Goal: Information Seeking & Learning: Learn about a topic

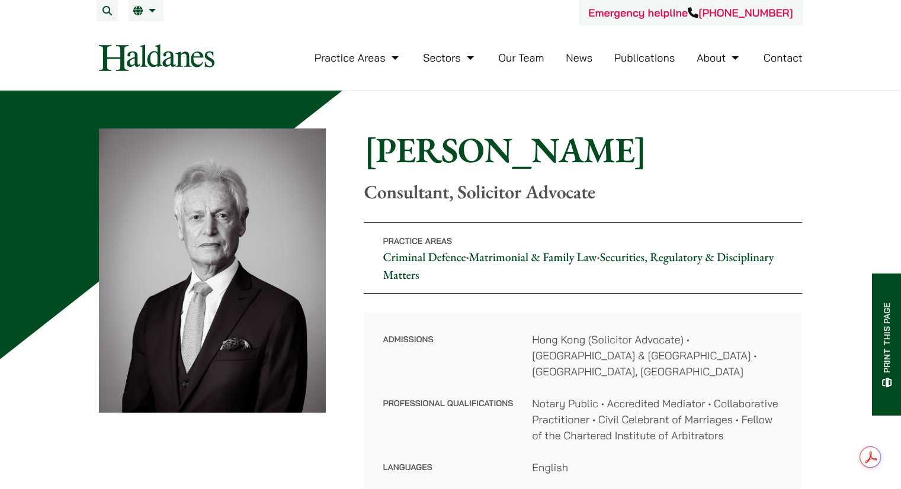
click at [507, 204] on div "Home » Lawyers » [PERSON_NAME] [PERSON_NAME] Consultant, Solicitor Advocate Pra…" at bounding box center [451, 312] width 704 height 366
click at [601, 200] on p "Consultant, Solicitor Advocate" at bounding box center [583, 192] width 438 height 23
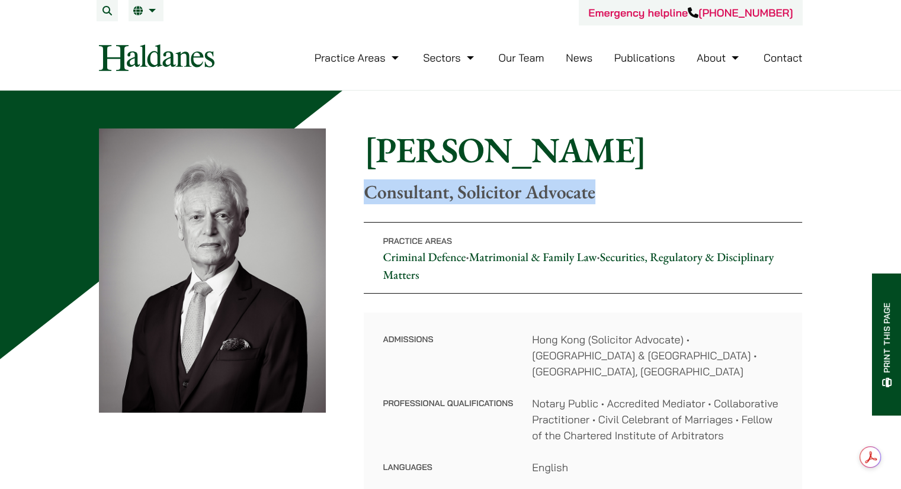
drag, startPoint x: 588, startPoint y: 198, endPoint x: 367, endPoint y: 191, distance: 220.5
click at [367, 191] on p "Consultant, Solicitor Advocate" at bounding box center [583, 192] width 438 height 23
copy p "Consultant, Solicitor Advocate"
drag, startPoint x: 210, startPoint y: 261, endPoint x: 229, endPoint y: 259, distance: 19.0
click at [210, 261] on img at bounding box center [213, 271] width 228 height 284
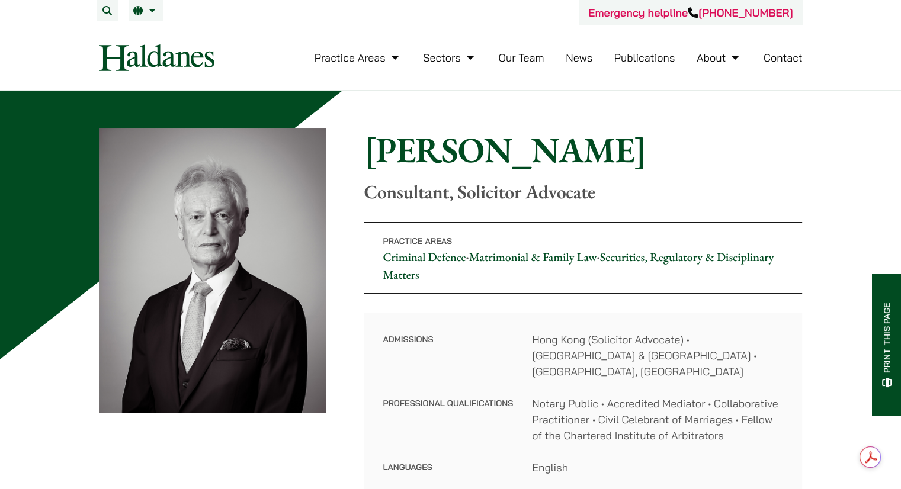
click at [351, 273] on div "Home » Lawyers » Geoffrey Booth Geoffrey Booth Consultant, Solicitor Advocate P…" at bounding box center [451, 312] width 704 height 366
drag, startPoint x: 649, startPoint y: 156, endPoint x: 327, endPoint y: 146, distance: 321.9
click at [649, 156] on h1 "Geoffrey Booth" at bounding box center [583, 150] width 438 height 43
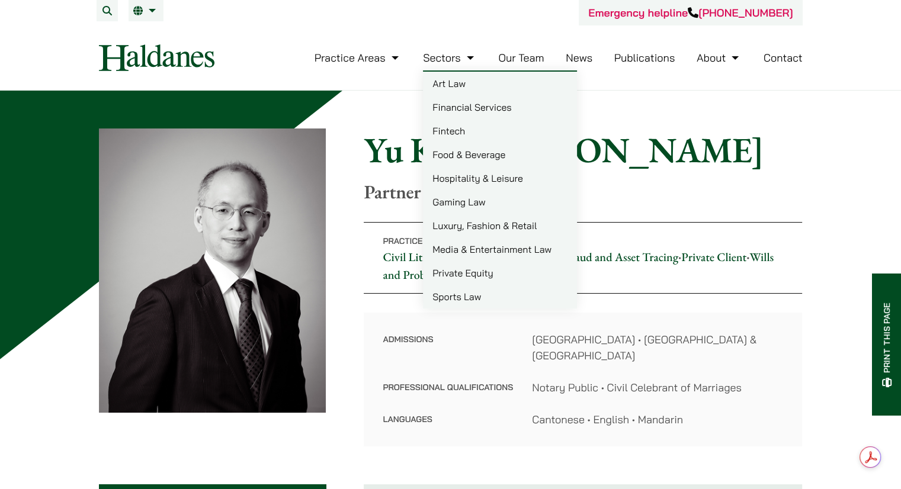
click at [545, 133] on link "Fintech" at bounding box center [500, 131] width 154 height 24
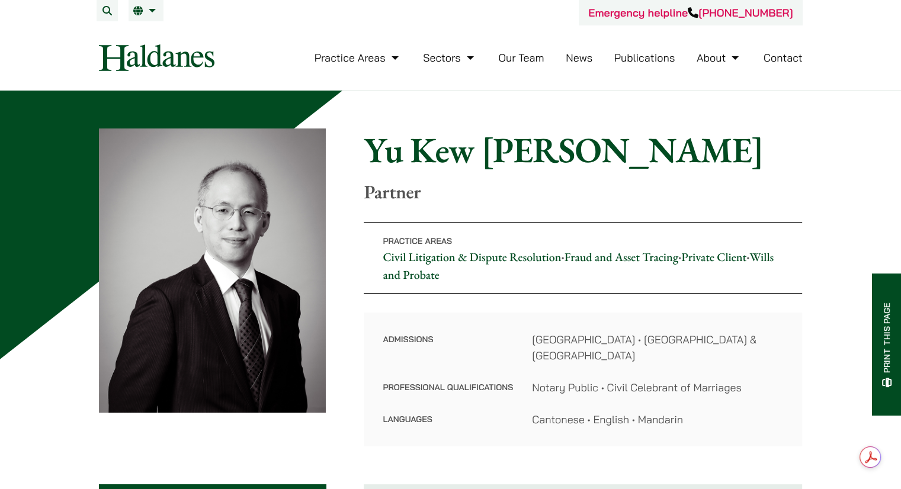
click at [694, 160] on h1 "Yu Kew Leung" at bounding box center [583, 150] width 438 height 43
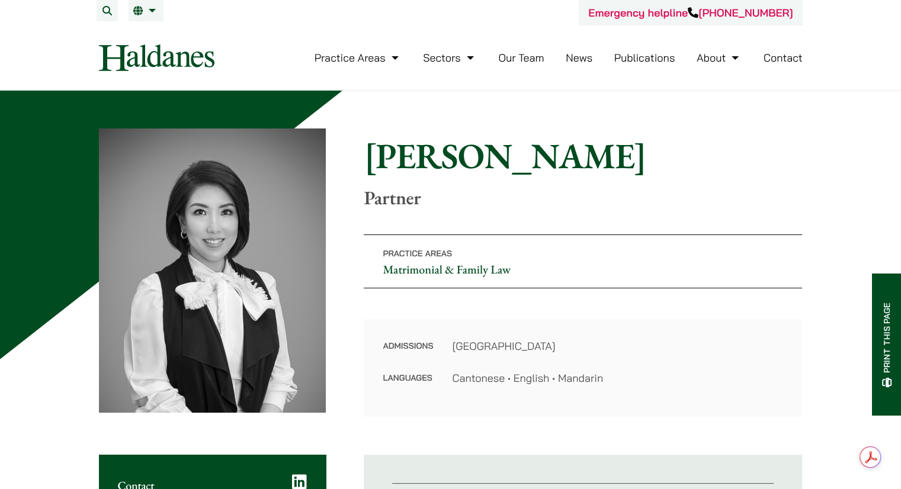
click at [543, 185] on div "Home » Lawyers » Elsie Liu Elsie Liu Partner" at bounding box center [583, 171] width 438 height 75
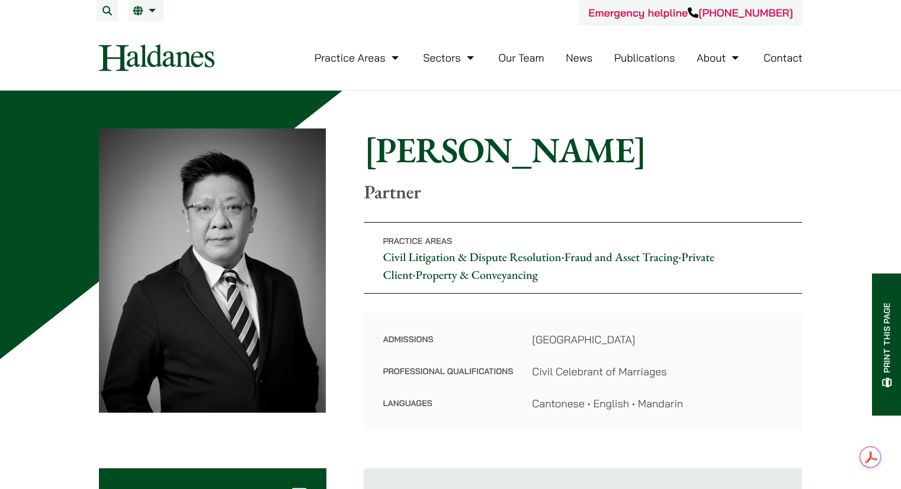
click at [517, 167] on h1 "Paul Lui" at bounding box center [583, 150] width 438 height 43
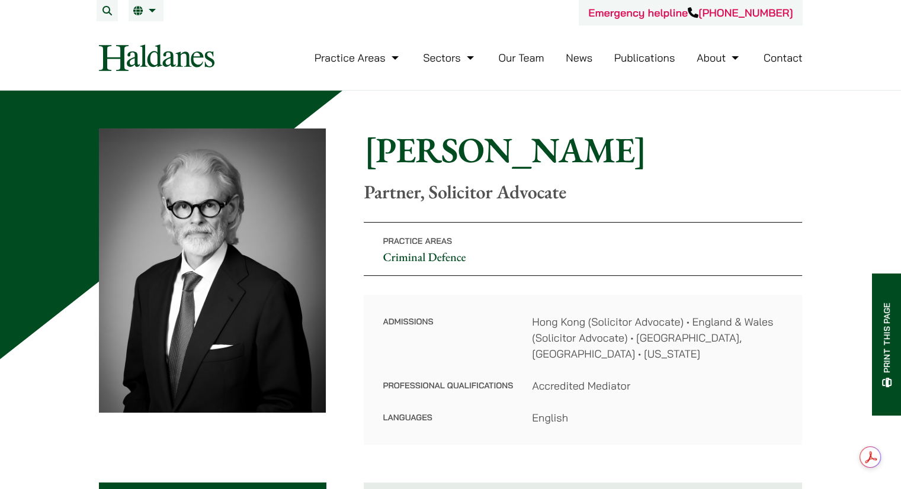
click at [520, 175] on div "Home » Lawyers » Jonathan Midgley Jonathan Midgley Partner, Solicitor Advocate" at bounding box center [583, 166] width 438 height 75
drag, startPoint x: 599, startPoint y: 195, endPoint x: 369, endPoint y: 201, distance: 230.6
click at [369, 201] on p "Partner, Solicitor Advocate" at bounding box center [583, 192] width 438 height 23
copy p "Partner, Solicitor Advocate"
click at [499, 144] on h1 "Jonathan Midgley" at bounding box center [583, 150] width 438 height 43
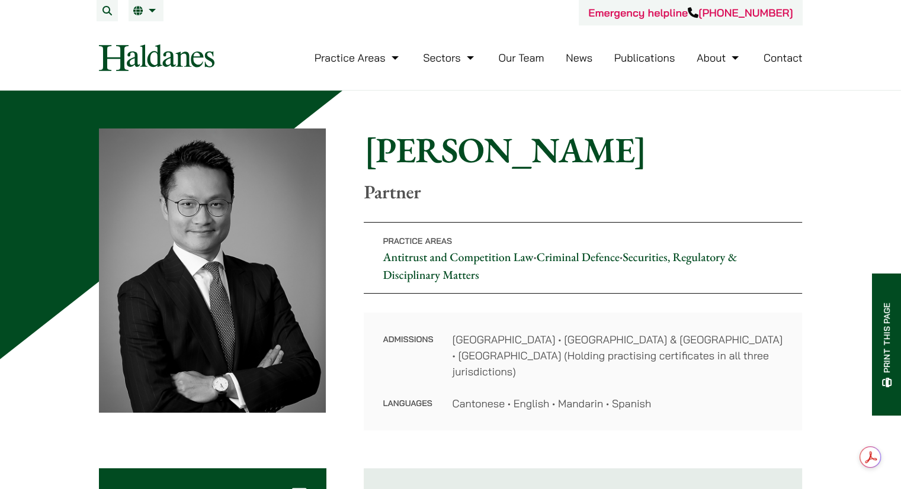
drag, startPoint x: 142, startPoint y: 181, endPoint x: 85, endPoint y: 150, distance: 64.7
click at [142, 181] on img at bounding box center [213, 271] width 228 height 284
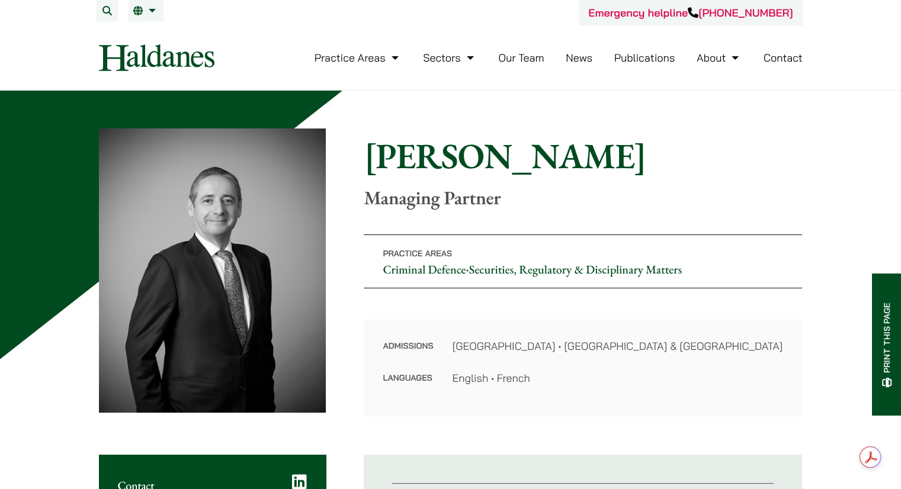
click at [401, 206] on p "Managing Partner" at bounding box center [583, 198] width 438 height 23
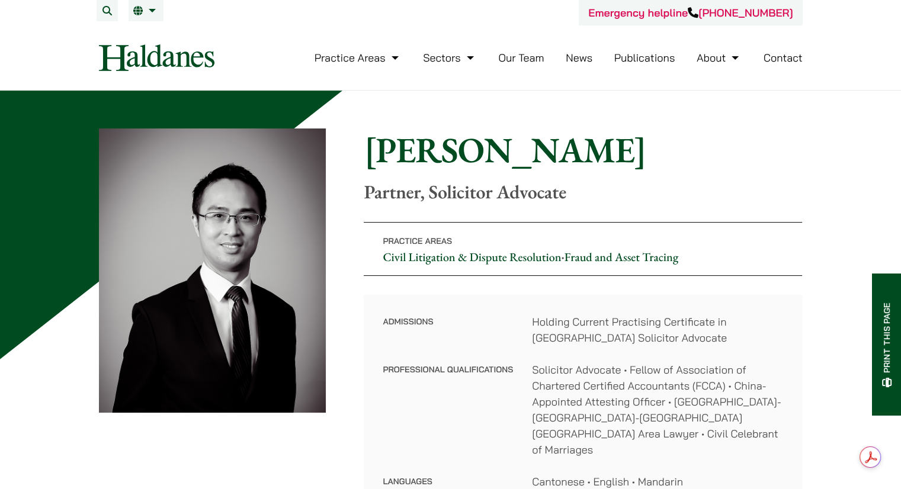
click at [511, 181] on p "Partner, Solicitor Advocate" at bounding box center [583, 192] width 438 height 23
drag, startPoint x: 584, startPoint y: 190, endPoint x: 367, endPoint y: 191, distance: 217.4
click at [367, 191] on p "Partner, Solicitor Advocate" at bounding box center [583, 192] width 438 height 23
copy p "Partner, Solicitor Advocate"
click at [593, 152] on h1 "[PERSON_NAME]" at bounding box center [583, 150] width 438 height 43
